Goal: Information Seeking & Learning: Learn about a topic

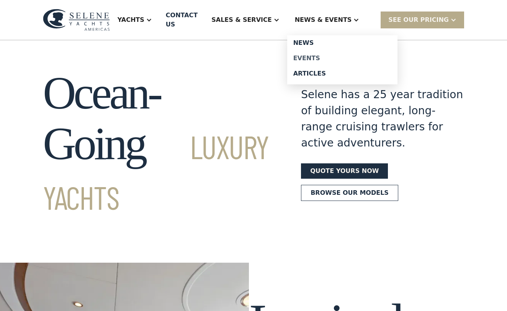
click at [330, 55] on div "Events" at bounding box center [342, 58] width 98 height 6
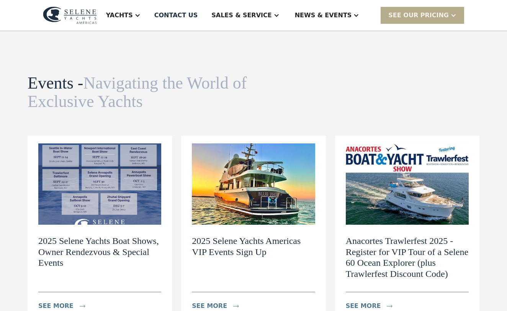
click at [263, 184] on img at bounding box center [253, 183] width 123 height 81
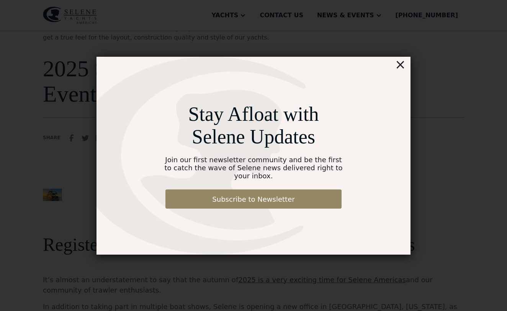
click at [403, 69] on div "×" at bounding box center [400, 64] width 11 height 15
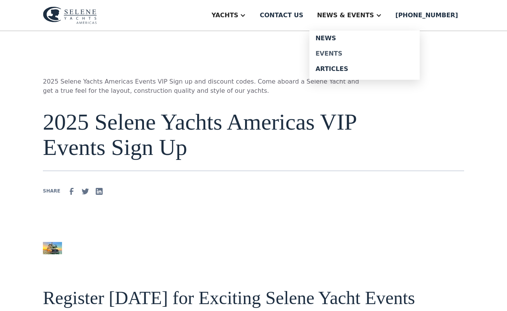
click at [346, 54] on div "Events" at bounding box center [365, 54] width 98 height 6
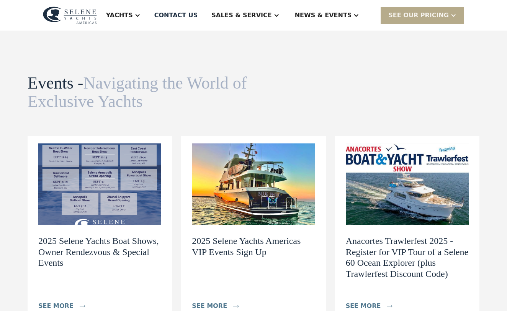
click at [105, 182] on img at bounding box center [99, 183] width 123 height 81
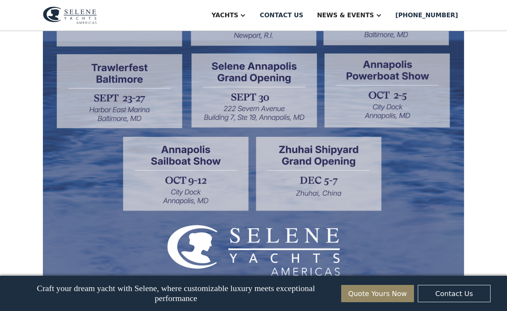
scroll to position [451, 0]
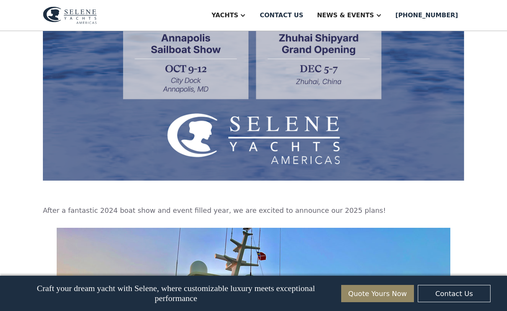
click at [351, 212] on p "After a fantastic 2024 boat show and event filled year, we are excited to annou…" at bounding box center [253, 210] width 421 height 10
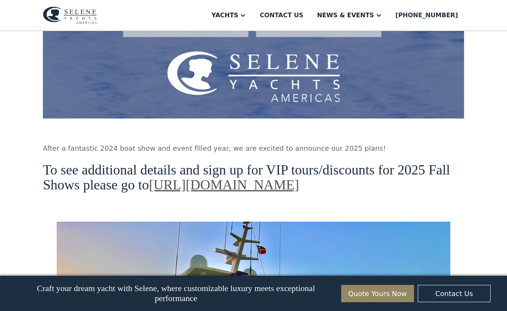
scroll to position [511, 0]
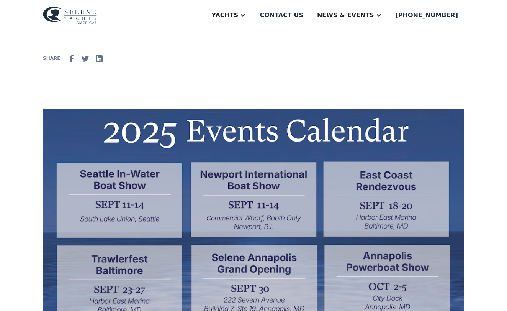
scroll to position [115, 0]
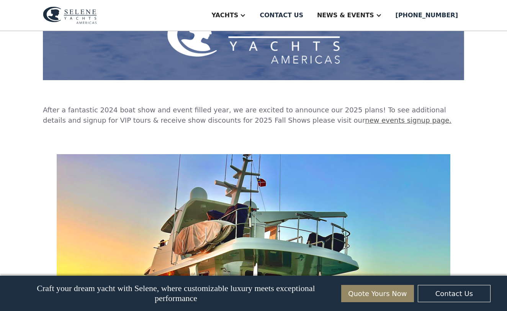
click at [365, 121] on link "new events signup page." at bounding box center [408, 120] width 87 height 8
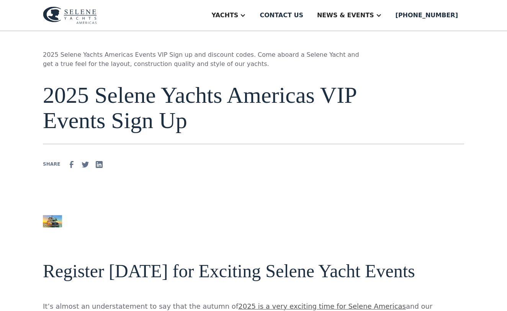
scroll to position [20, 0]
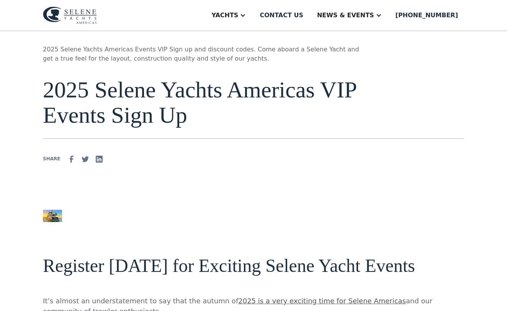
scroll to position [31, 0]
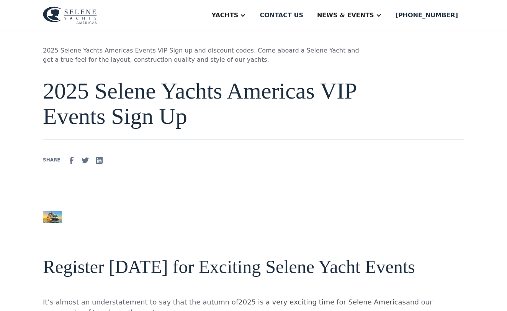
click at [66, 11] on img at bounding box center [70, 16] width 54 height 18
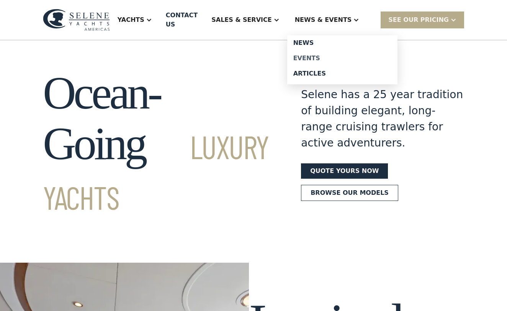
click at [323, 55] on div "Events" at bounding box center [342, 58] width 98 height 6
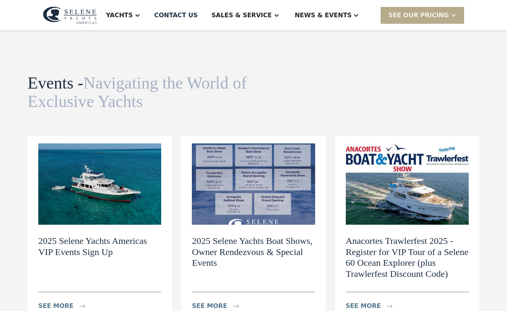
click at [113, 175] on img at bounding box center [99, 183] width 123 height 81
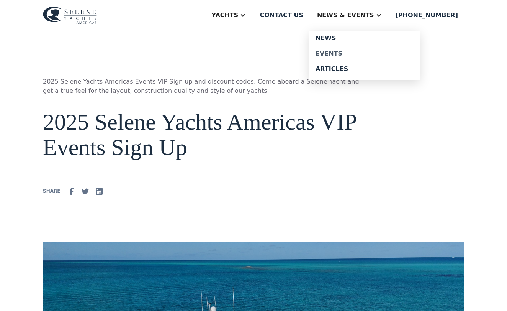
click at [342, 54] on div "Events" at bounding box center [365, 54] width 98 height 6
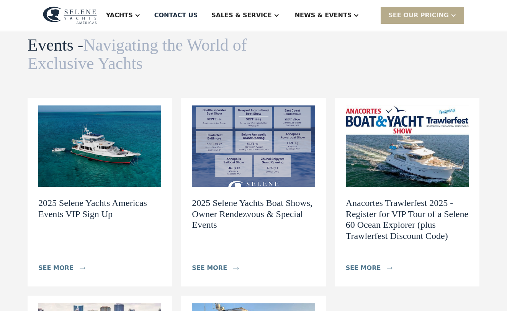
click at [102, 150] on img at bounding box center [99, 145] width 123 height 81
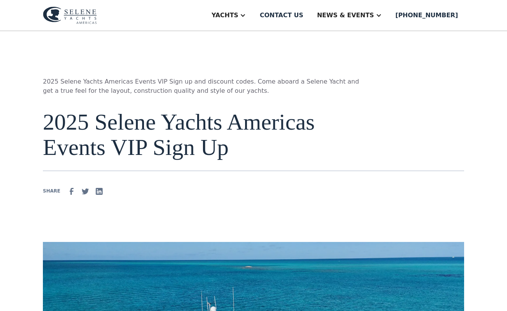
click at [72, 12] on img at bounding box center [70, 16] width 54 height 18
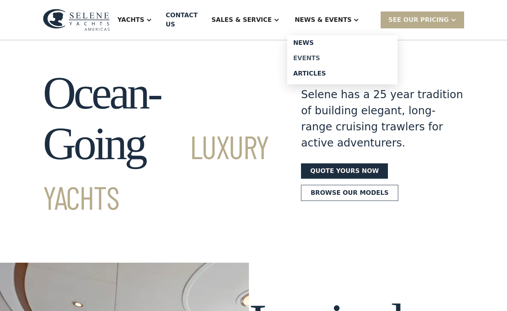
click at [325, 55] on div "Events" at bounding box center [342, 58] width 98 height 6
